Goal: Task Accomplishment & Management: Manage account settings

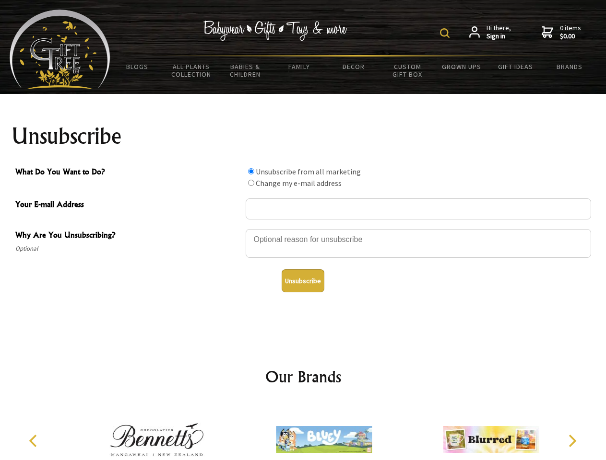
click at [446, 33] on img at bounding box center [445, 33] width 10 height 10
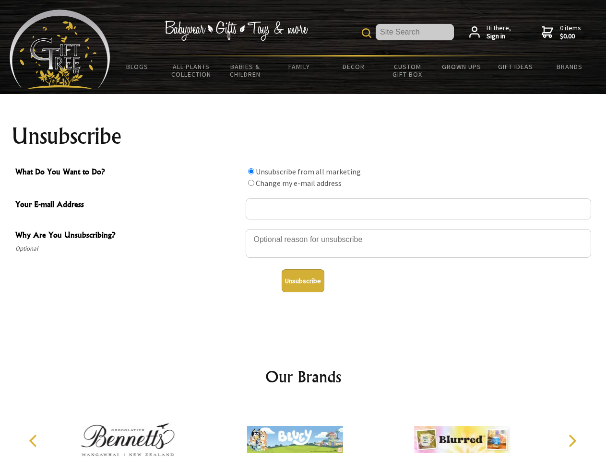
click at [303, 229] on div at bounding box center [418, 245] width 345 height 34
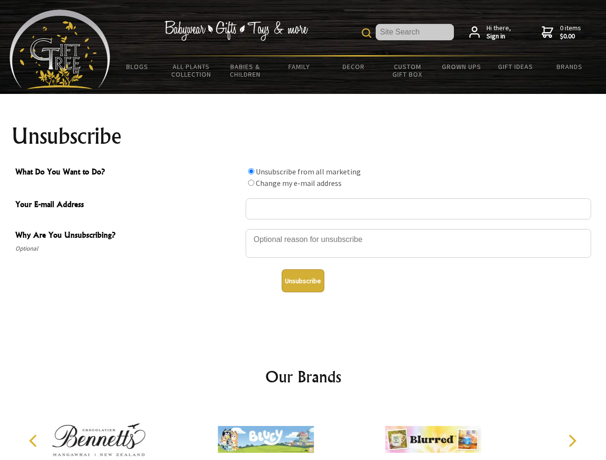
click at [251, 171] on input "What Do You Want to Do?" at bounding box center [251, 171] width 6 height 6
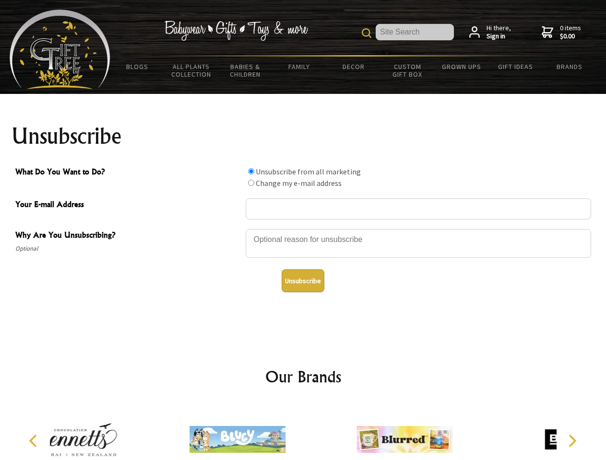
click at [251, 183] on input "What Do You Want to Do?" at bounding box center [251, 183] width 6 height 6
radio input "true"
click at [303, 281] on button "Unsubscribe" at bounding box center [303, 281] width 43 height 23
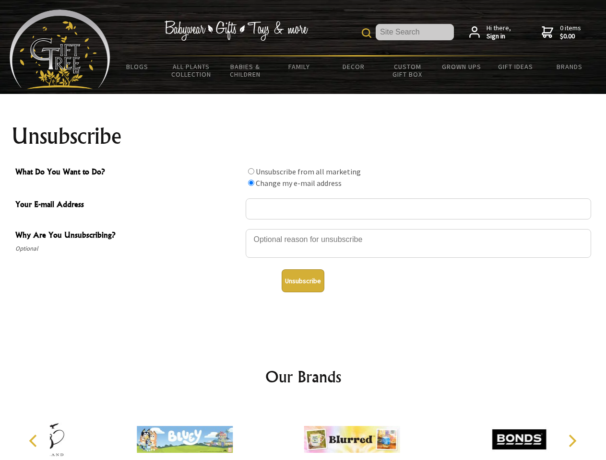
click at [303, 432] on div at bounding box center [351, 441] width 167 height 75
click at [35, 441] on icon "Previous" at bounding box center [34, 441] width 12 height 12
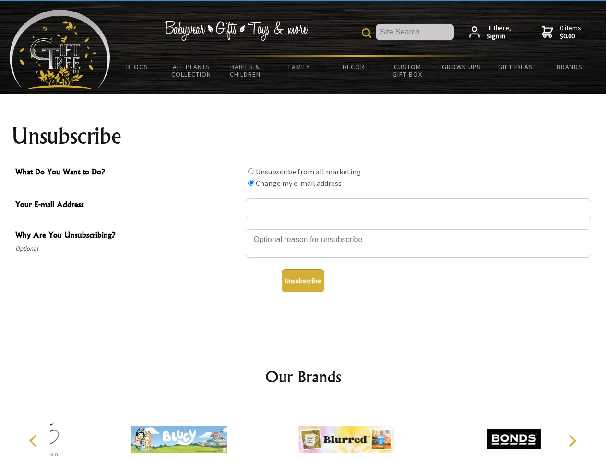
click at [572, 441] on icon "Next" at bounding box center [571, 441] width 12 height 12
